Goal: Task Accomplishment & Management: Complete application form

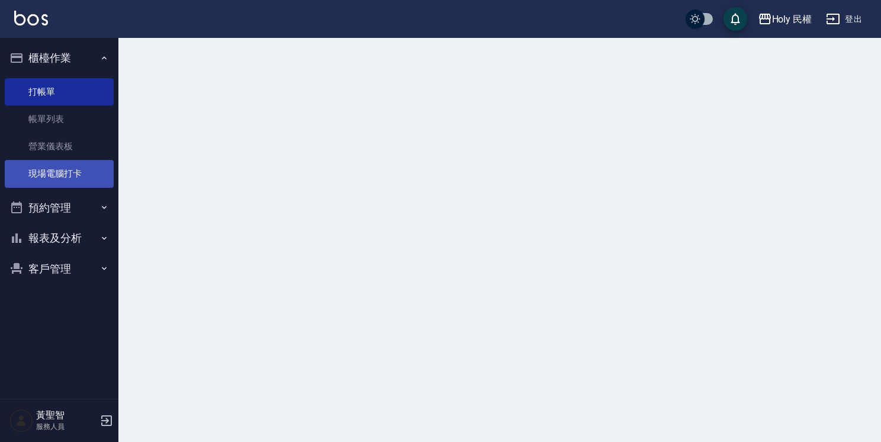
click at [79, 172] on link "現場電腦打卡" at bounding box center [59, 173] width 109 height 27
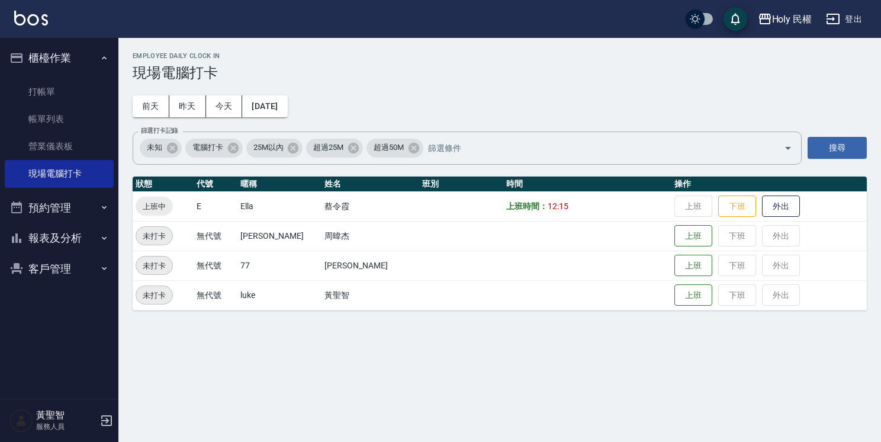
click at [57, 210] on button "預約管理" at bounding box center [59, 207] width 109 height 31
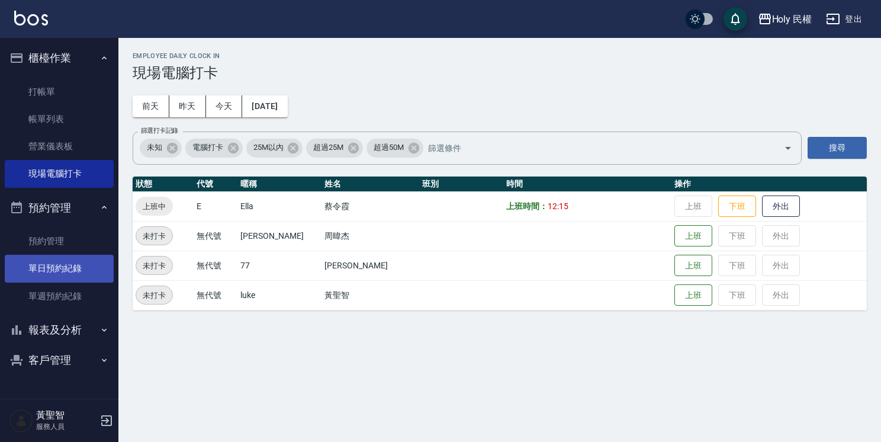
click at [62, 259] on link "單日預約紀錄" at bounding box center [59, 268] width 109 height 27
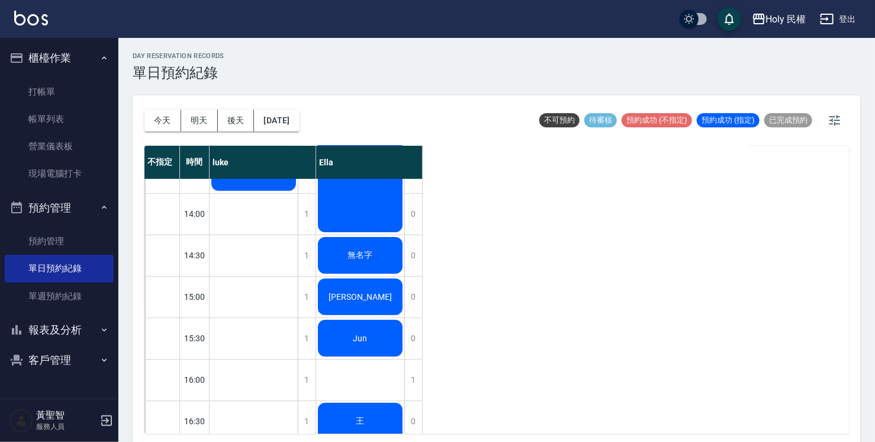
scroll to position [178, 0]
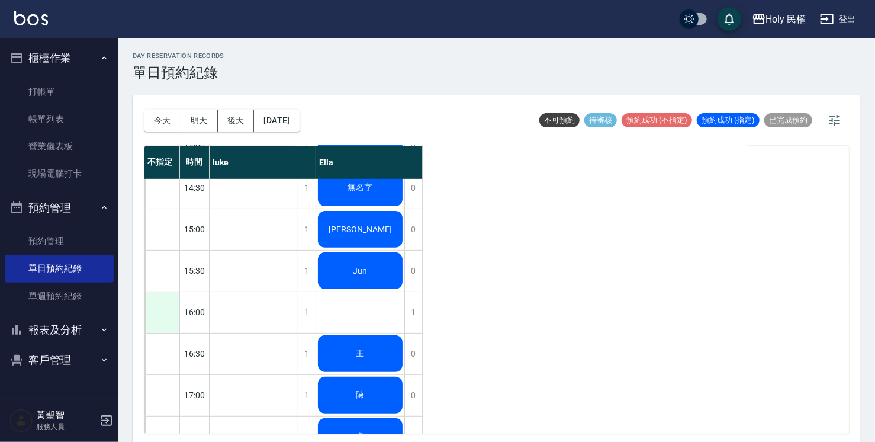
click at [159, 315] on div at bounding box center [162, 312] width 34 height 41
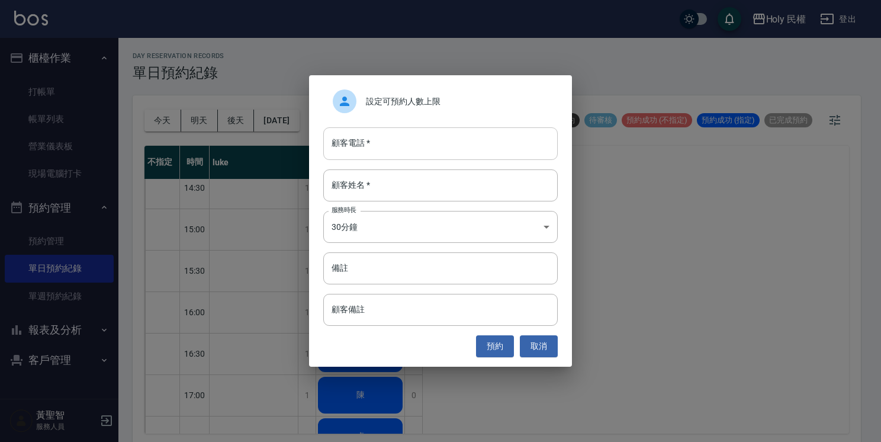
drag, startPoint x: 458, startPoint y: 128, endPoint x: 458, endPoint y: 143, distance: 14.8
click at [457, 135] on input "顧客電話   *" at bounding box center [440, 143] width 234 height 32
type input "0939724626"
click at [488, 178] on input "顧客姓名   *" at bounding box center [440, 185] width 234 height 32
type input "余"
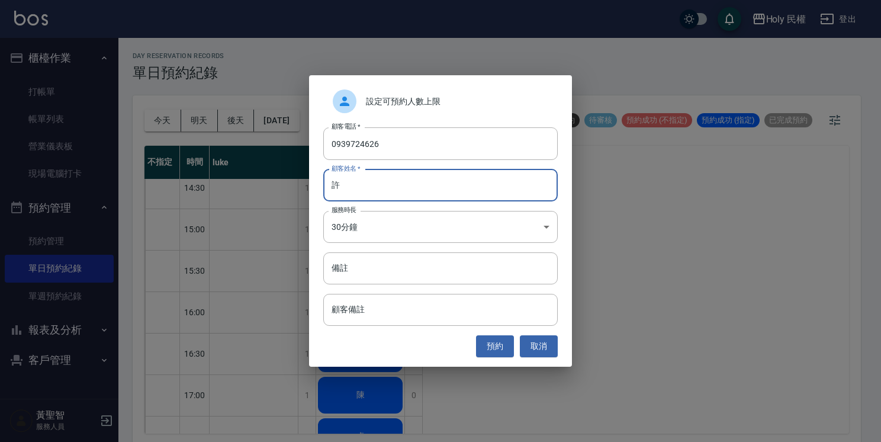
type input "許"
click at [518, 337] on div "預約 取消" at bounding box center [440, 346] width 234 height 22
click at [492, 345] on button "預約" at bounding box center [495, 346] width 38 height 22
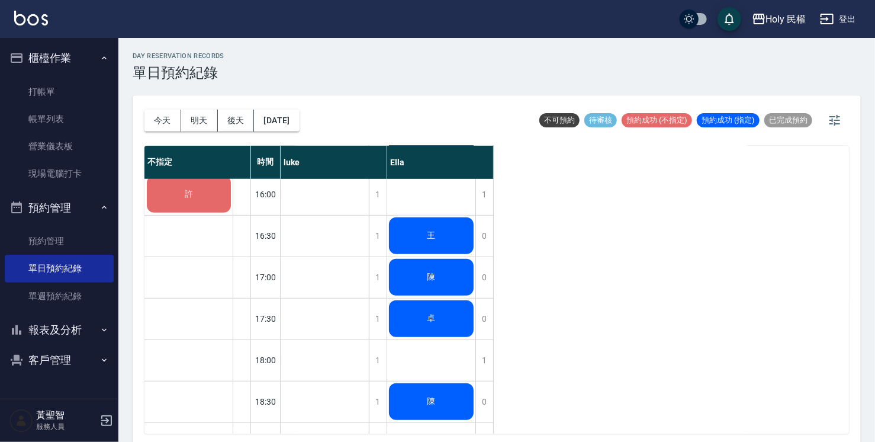
scroll to position [355, 0]
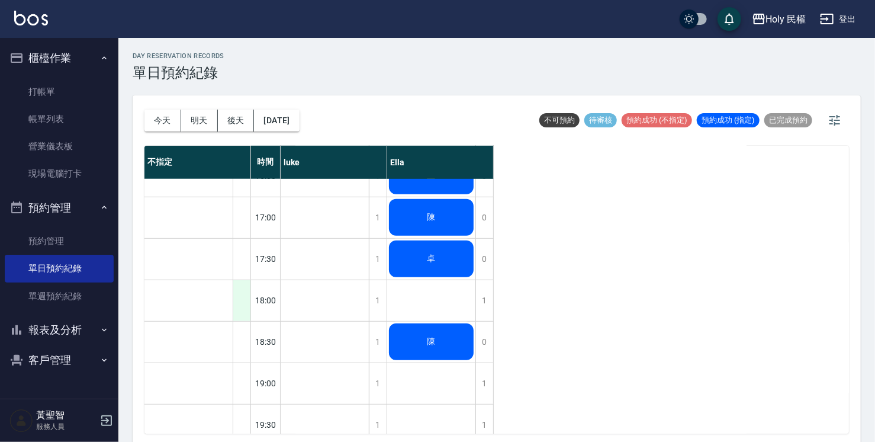
click at [246, 292] on div at bounding box center [242, 300] width 18 height 41
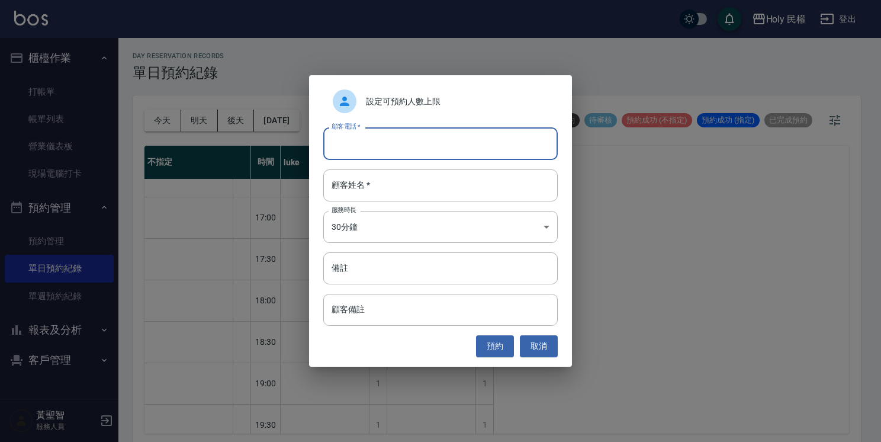
click at [400, 143] on input "顧客電話   *" at bounding box center [440, 143] width 234 height 32
type input "0972465831"
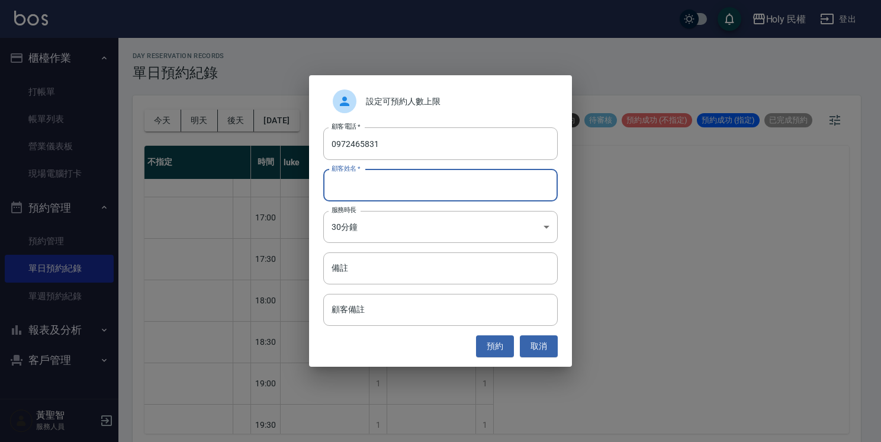
click at [398, 189] on input "顧客姓名   *" at bounding box center [440, 185] width 234 height 32
type input "陳"
click at [500, 344] on button "預約" at bounding box center [495, 346] width 38 height 22
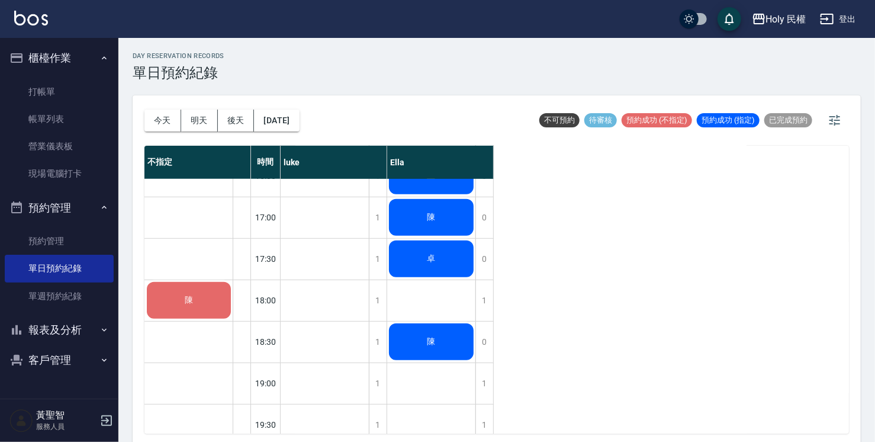
click at [170, 298] on div "陳" at bounding box center [189, 300] width 88 height 40
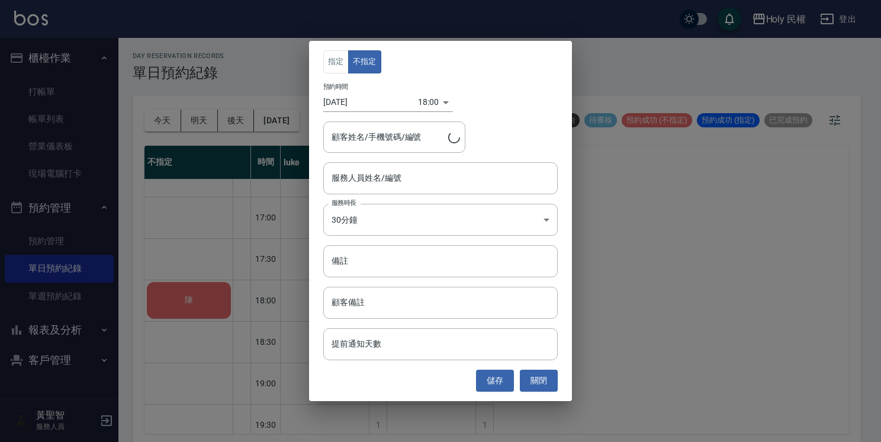
type input "陳/0972465831/"
click at [553, 375] on button "關閉" at bounding box center [539, 380] width 38 height 22
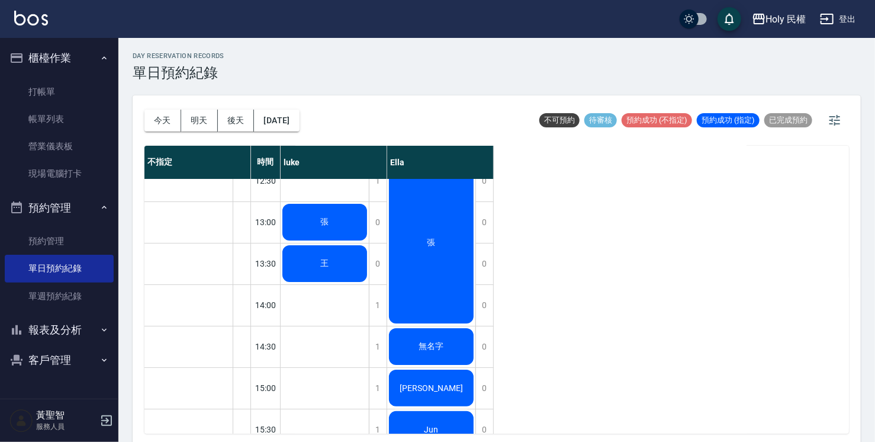
scroll to position [0, 0]
